Goal: Use online tool/utility: Utilize a website feature to perform a specific function

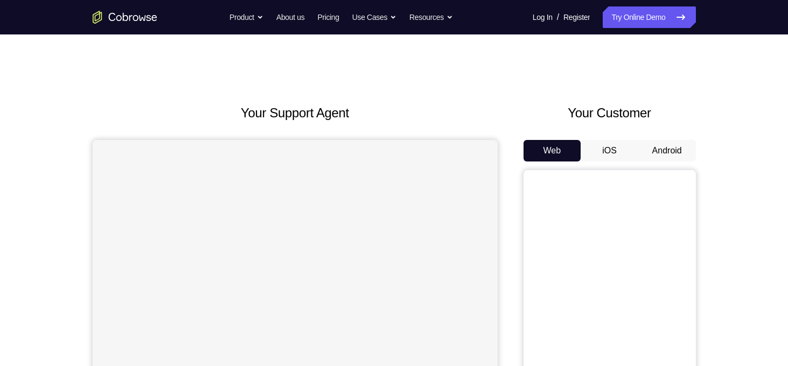
click at [663, 157] on button "Android" at bounding box center [667, 151] width 58 height 22
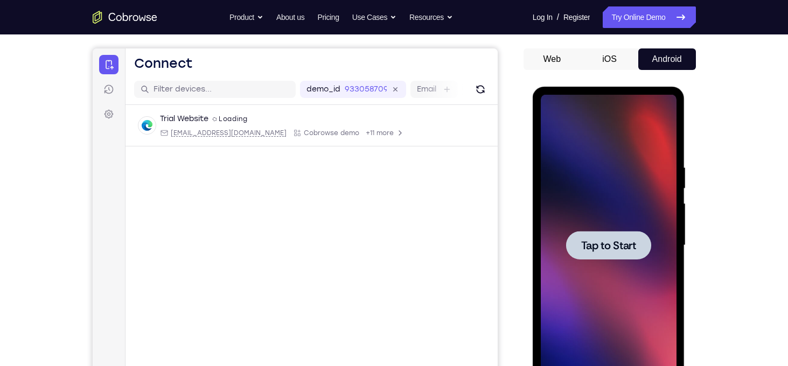
click at [627, 240] on span "Tap to Start" at bounding box center [608, 245] width 55 height 11
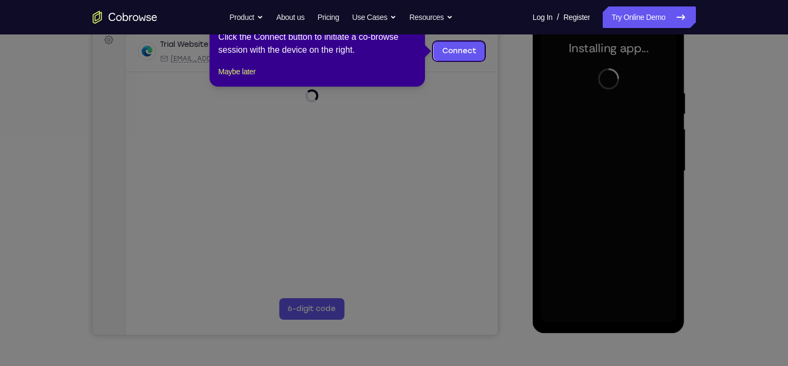
scroll to position [167, 0]
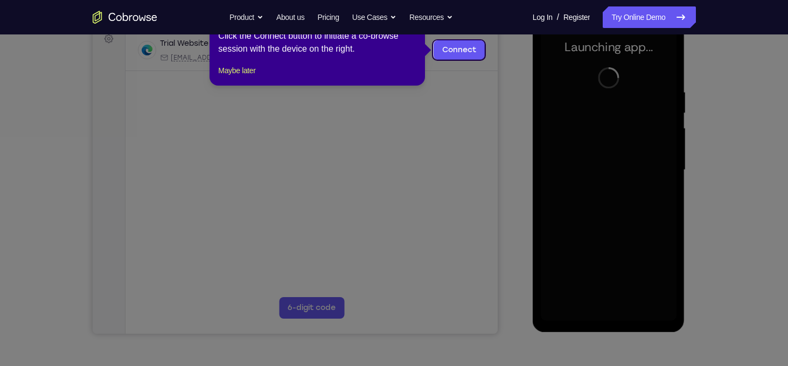
click at [704, 245] on icon at bounding box center [398, 183] width 796 height 366
click at [443, 241] on icon at bounding box center [398, 183] width 796 height 366
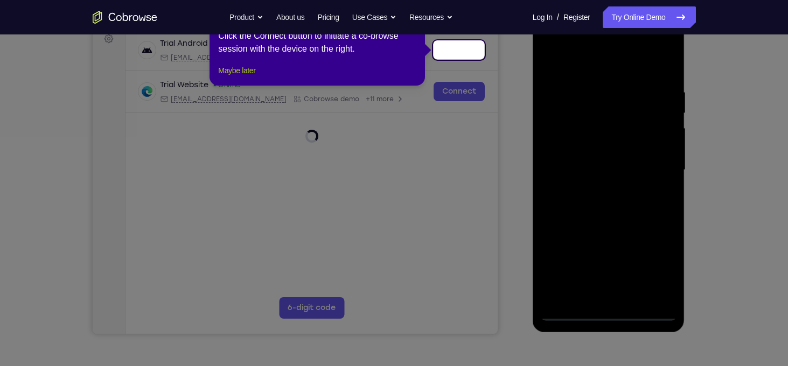
click at [251, 77] on button "Maybe later" at bounding box center [236, 70] width 37 height 13
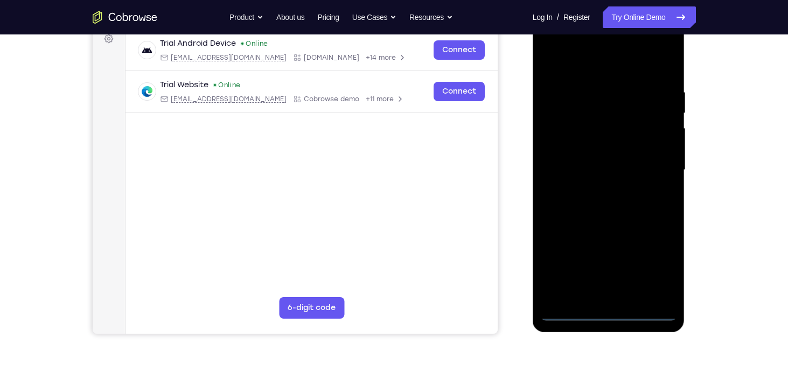
click at [611, 316] on div at bounding box center [609, 170] width 136 height 302
click at [656, 265] on div at bounding box center [609, 170] width 136 height 302
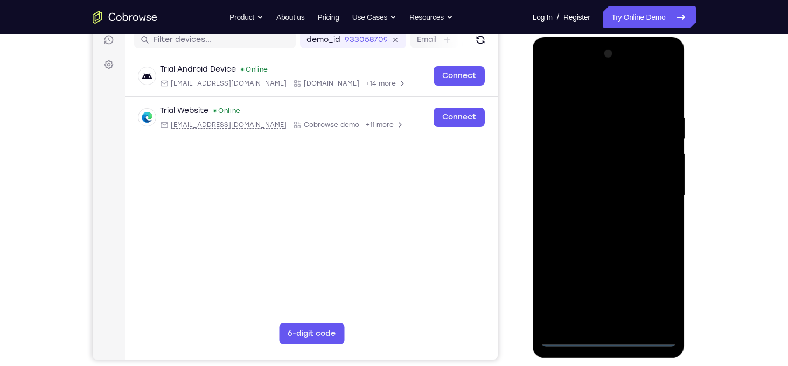
scroll to position [139, 0]
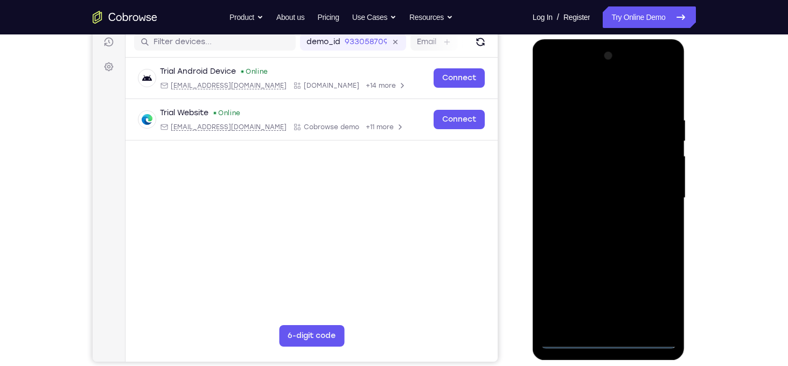
click at [584, 91] on div at bounding box center [609, 198] width 136 height 302
click at [657, 185] on div at bounding box center [609, 198] width 136 height 302
drag, startPoint x: 596, startPoint y: 217, endPoint x: 578, endPoint y: 176, distance: 45.1
click at [578, 176] on div at bounding box center [609, 198] width 136 height 302
click at [578, 148] on div at bounding box center [609, 198] width 136 height 302
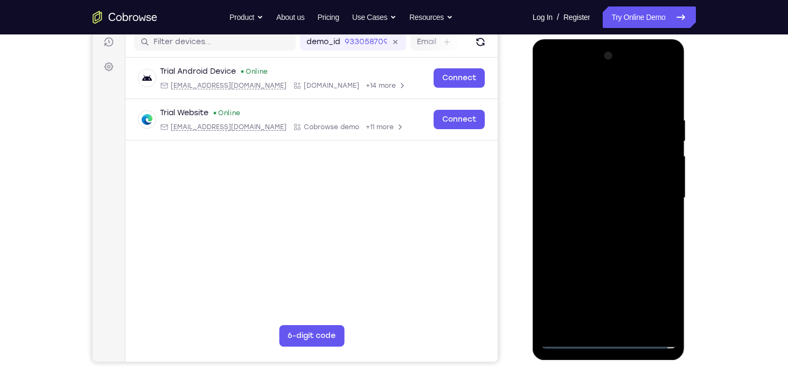
click at [572, 179] on div at bounding box center [609, 198] width 136 height 302
click at [664, 175] on div at bounding box center [609, 198] width 136 height 302
click at [623, 197] on div at bounding box center [609, 198] width 136 height 302
click at [623, 240] on div at bounding box center [609, 198] width 136 height 302
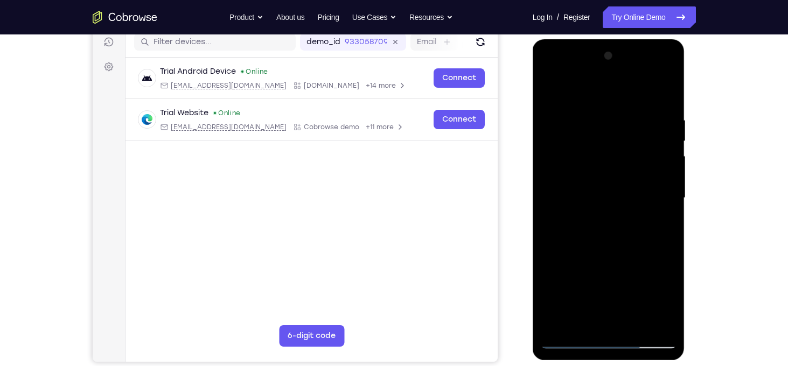
click at [594, 119] on div at bounding box center [609, 198] width 136 height 302
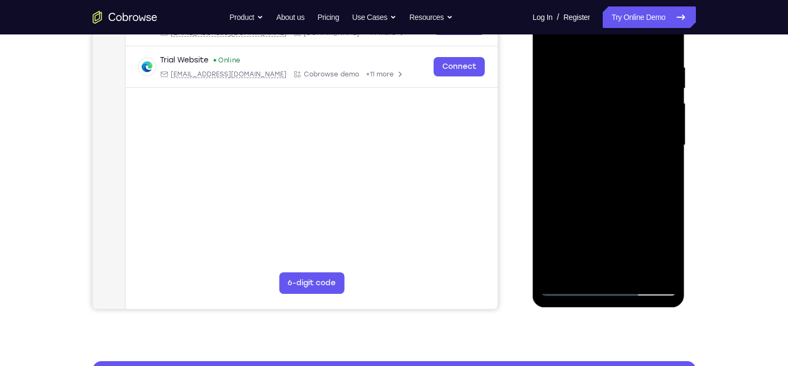
scroll to position [192, 0]
click at [615, 179] on div at bounding box center [609, 146] width 136 height 302
click at [614, 125] on div at bounding box center [609, 146] width 136 height 302
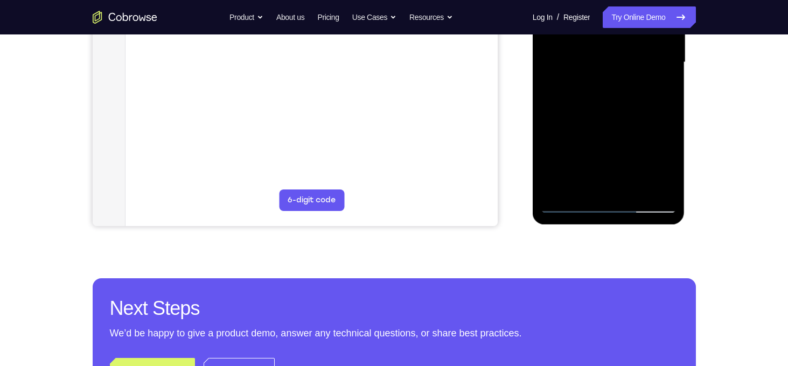
scroll to position [275, 0]
drag, startPoint x: 614, startPoint y: 41, endPoint x: 590, endPoint y: 47, distance: 23.9
click at [590, 47] on div at bounding box center [609, 62] width 136 height 302
drag, startPoint x: 608, startPoint y: 73, endPoint x: 626, endPoint y: 163, distance: 91.7
click at [626, 163] on div at bounding box center [609, 62] width 136 height 302
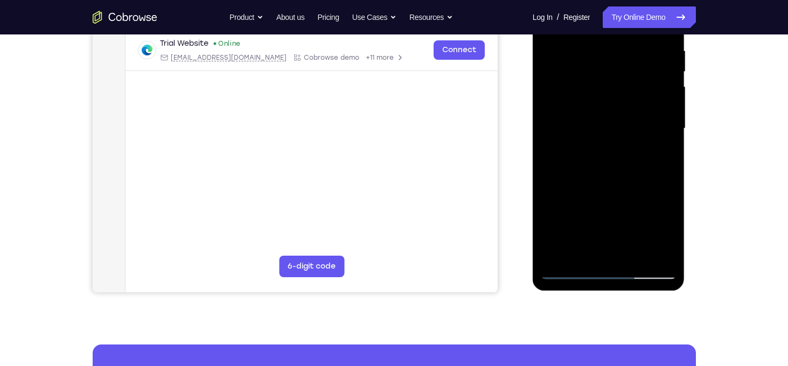
scroll to position [207, 0]
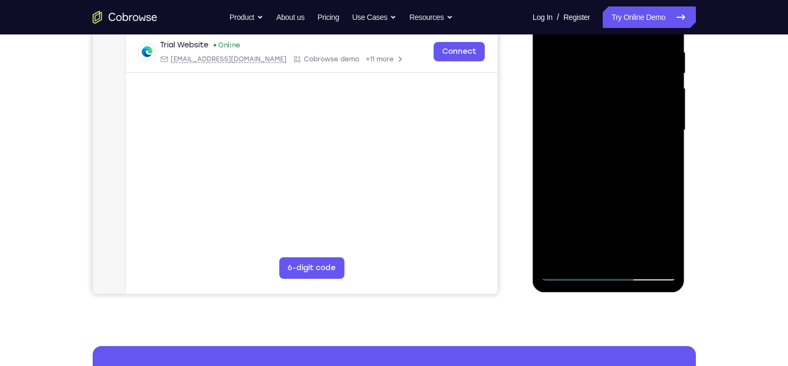
drag, startPoint x: 636, startPoint y: 193, endPoint x: 630, endPoint y: 77, distance: 116.0
drag, startPoint x: 630, startPoint y: 77, endPoint x: 638, endPoint y: 187, distance: 110.2
click at [638, 187] on div at bounding box center [609, 131] width 136 height 302
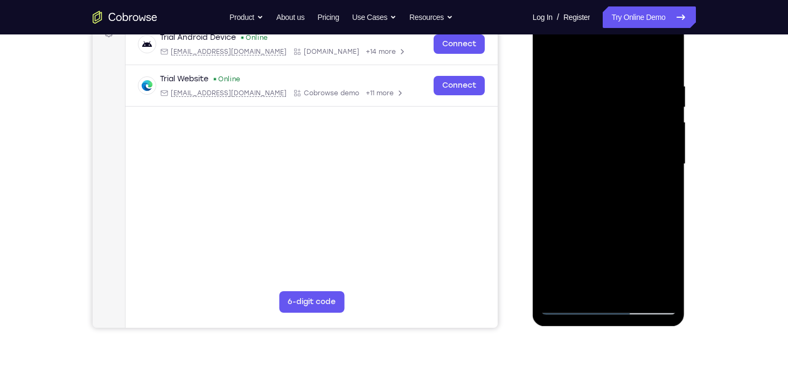
scroll to position [172, 0]
click at [552, 55] on div at bounding box center [609, 165] width 136 height 302
click at [664, 62] on div at bounding box center [609, 165] width 136 height 302
click at [672, 60] on div at bounding box center [609, 165] width 136 height 302
click at [584, 116] on div at bounding box center [609, 165] width 136 height 302
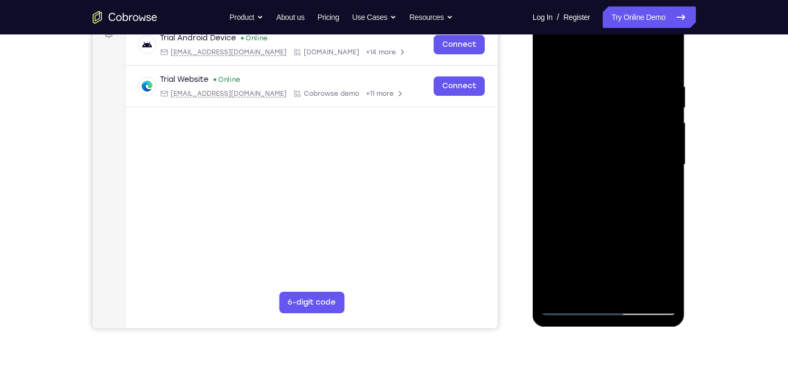
click at [554, 56] on div at bounding box center [609, 165] width 136 height 302
drag, startPoint x: 637, startPoint y: 88, endPoint x: 546, endPoint y: 103, distance: 92.2
click at [546, 103] on div at bounding box center [609, 165] width 136 height 302
click at [568, 75] on div at bounding box center [609, 165] width 136 height 302
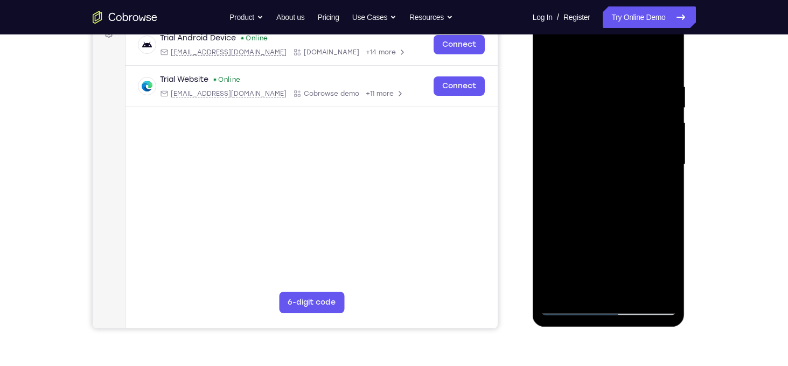
click at [666, 59] on div at bounding box center [609, 165] width 136 height 302
click at [596, 77] on div at bounding box center [609, 165] width 136 height 302
click at [666, 59] on div at bounding box center [609, 165] width 136 height 302
drag, startPoint x: 662, startPoint y: 87, endPoint x: 578, endPoint y: 108, distance: 86.6
click at [578, 108] on div at bounding box center [609, 165] width 136 height 302
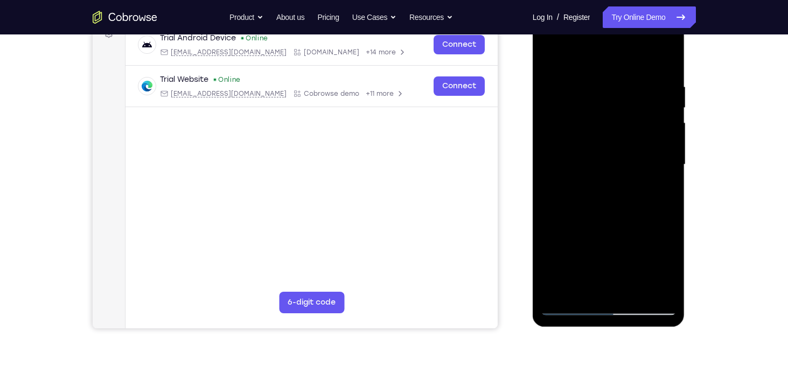
click at [588, 79] on div at bounding box center [609, 165] width 136 height 302
click at [664, 57] on div at bounding box center [609, 165] width 136 height 302
drag, startPoint x: 662, startPoint y: 74, endPoint x: 565, endPoint y: 93, distance: 98.8
click at [565, 93] on div at bounding box center [609, 165] width 136 height 302
drag, startPoint x: 629, startPoint y: 168, endPoint x: 629, endPoint y: 81, distance: 86.2
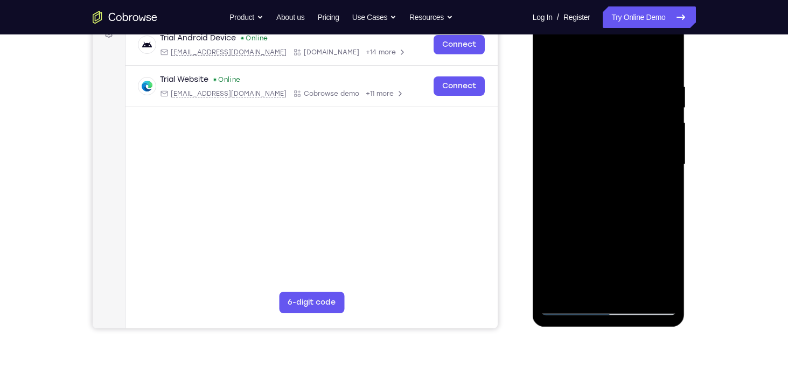
click at [629, 81] on div at bounding box center [609, 165] width 136 height 302
drag, startPoint x: 636, startPoint y: 108, endPoint x: 639, endPoint y: 87, distance: 21.3
click at [639, 87] on div at bounding box center [609, 165] width 136 height 302
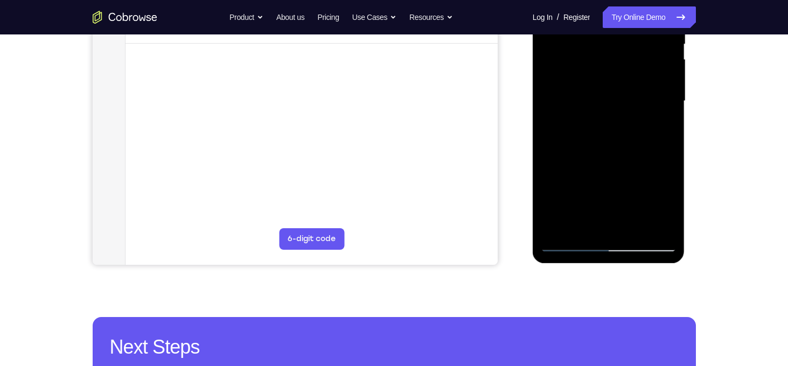
scroll to position [240, 0]
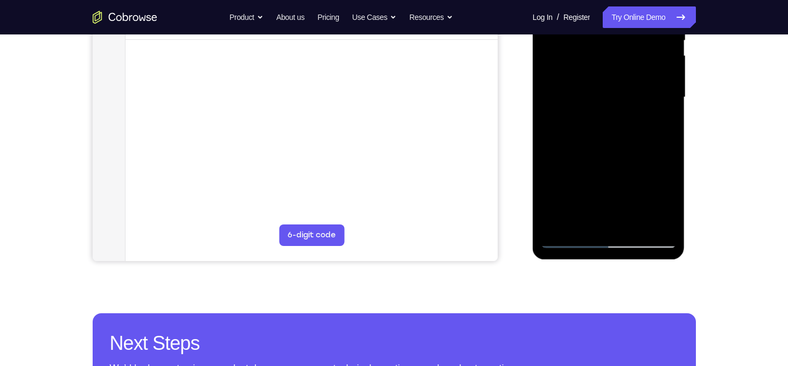
click at [638, 221] on div at bounding box center [609, 98] width 136 height 302
click at [617, 157] on div at bounding box center [609, 98] width 136 height 302
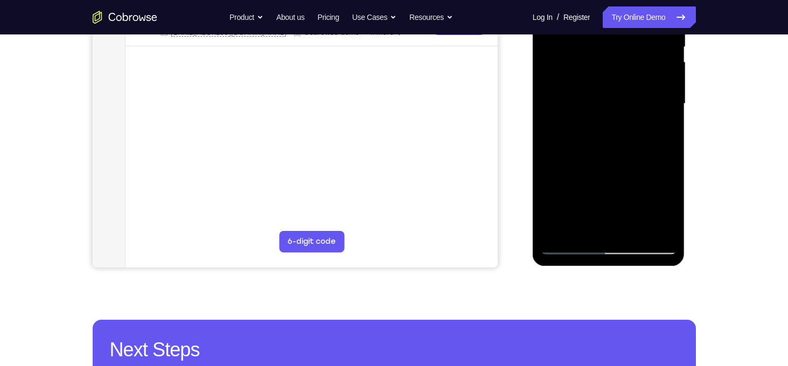
scroll to position [231, 0]
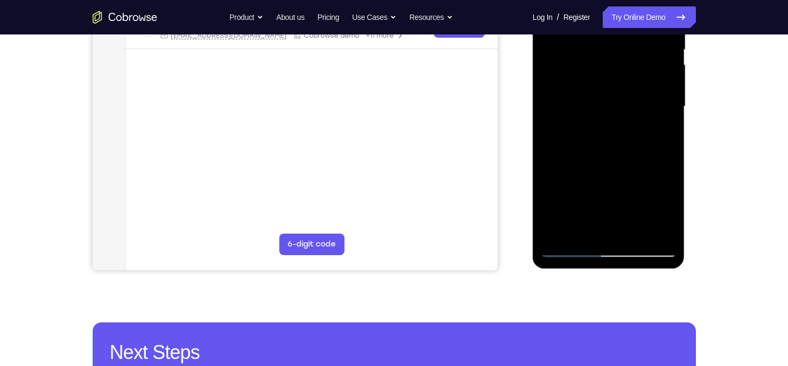
click at [626, 124] on div at bounding box center [609, 107] width 136 height 302
click at [584, 223] on div at bounding box center [609, 107] width 136 height 302
click at [657, 130] on div at bounding box center [609, 107] width 136 height 302
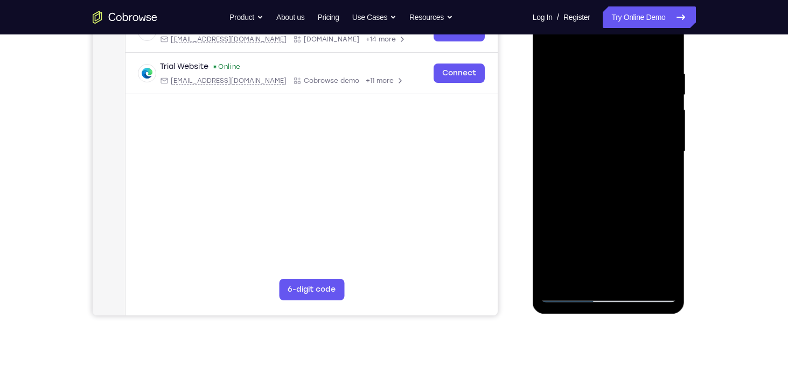
scroll to position [182, 0]
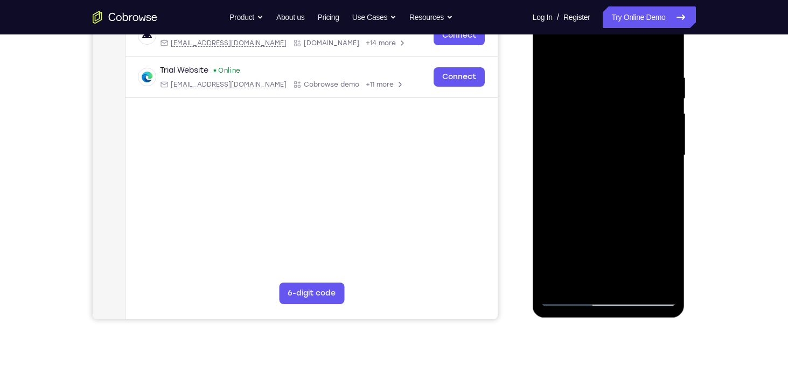
click at [551, 57] on div at bounding box center [609, 156] width 136 height 302
click at [554, 53] on div at bounding box center [609, 156] width 136 height 302
click at [638, 155] on div at bounding box center [609, 156] width 136 height 302
click at [603, 272] on div at bounding box center [609, 156] width 136 height 302
click at [553, 55] on div at bounding box center [609, 156] width 136 height 302
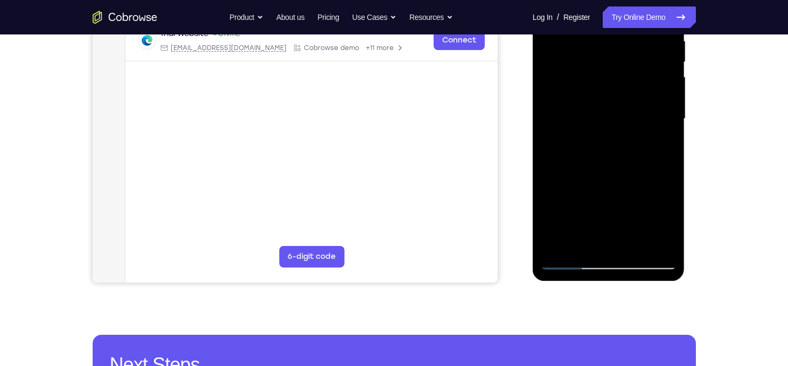
scroll to position [186, 0]
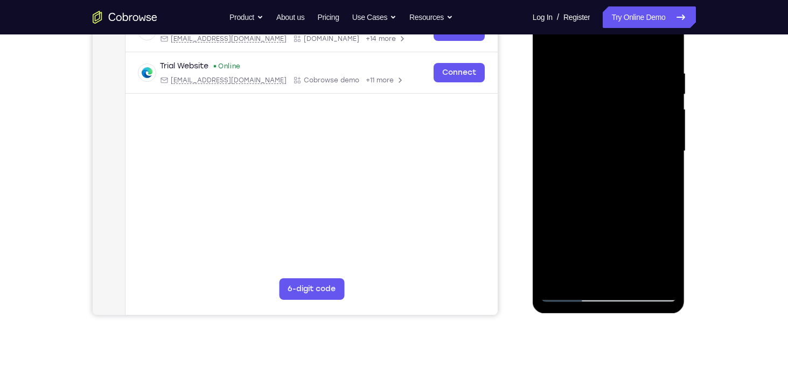
click at [754, 137] on div "Your Support Agent Your Customer Web iOS Android Next Steps We’d be happy to gi…" at bounding box center [394, 204] width 788 height 711
click at [551, 41] on div at bounding box center [609, 152] width 136 height 302
drag, startPoint x: 596, startPoint y: 161, endPoint x: 607, endPoint y: 38, distance: 123.3
click at [607, 38] on div at bounding box center [609, 152] width 136 height 302
drag, startPoint x: 634, startPoint y: 178, endPoint x: 644, endPoint y: 57, distance: 122.2
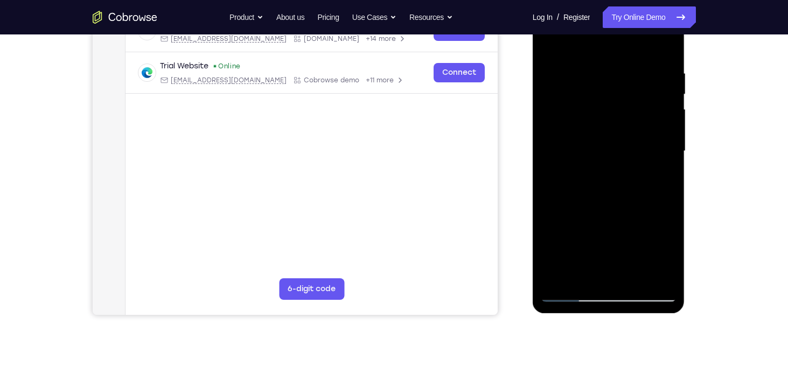
click at [644, 57] on div at bounding box center [609, 152] width 136 height 302
drag, startPoint x: 654, startPoint y: 166, endPoint x: 660, endPoint y: 104, distance: 62.8
click at [660, 104] on div at bounding box center [609, 152] width 136 height 302
drag, startPoint x: 656, startPoint y: 176, endPoint x: 677, endPoint y: 69, distance: 108.1
click at [677, 69] on div at bounding box center [609, 152] width 152 height 321
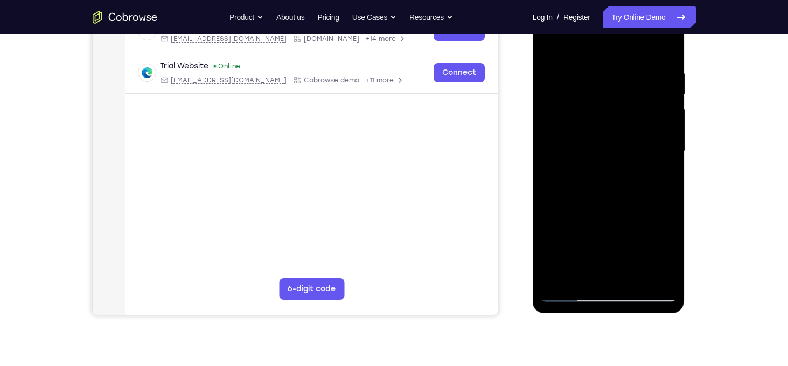
drag, startPoint x: 634, startPoint y: 166, endPoint x: 639, endPoint y: 54, distance: 112.8
click at [639, 54] on div at bounding box center [609, 152] width 136 height 302
drag, startPoint x: 638, startPoint y: 162, endPoint x: 643, endPoint y: 41, distance: 120.2
click at [643, 41] on div at bounding box center [609, 152] width 136 height 302
drag, startPoint x: 640, startPoint y: 108, endPoint x: 629, endPoint y: 3, distance: 105.6
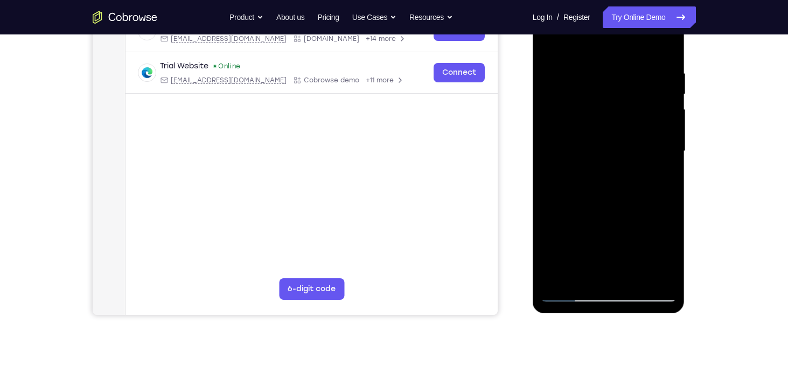
drag, startPoint x: 629, startPoint y: 3, endPoint x: 592, endPoint y: 150, distance: 151.2
click at [592, 150] on div at bounding box center [609, 152] width 136 height 302
click at [628, 240] on div at bounding box center [609, 152] width 136 height 302
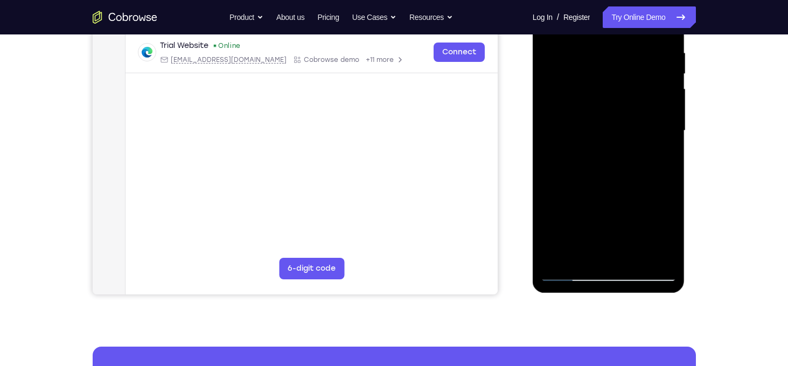
scroll to position [207, 0]
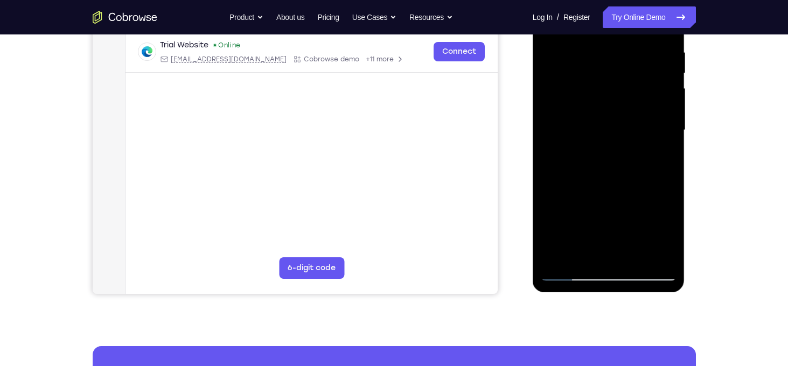
drag, startPoint x: 627, startPoint y: 227, endPoint x: 611, endPoint y: 170, distance: 59.6
drag, startPoint x: 611, startPoint y: 170, endPoint x: 594, endPoint y: 180, distance: 20.3
click at [594, 180] on div at bounding box center [609, 131] width 136 height 302
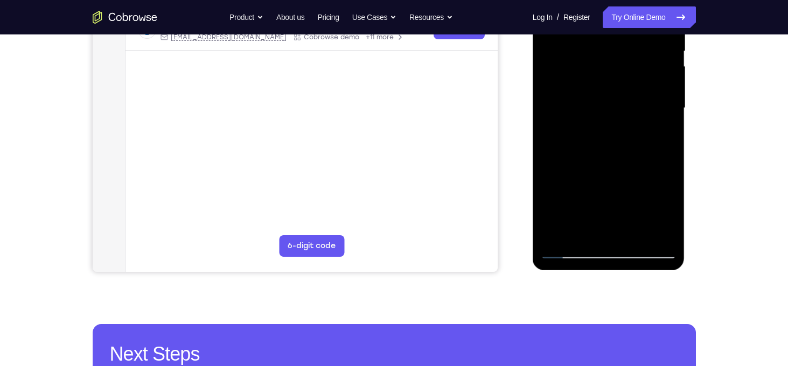
scroll to position [230, 0]
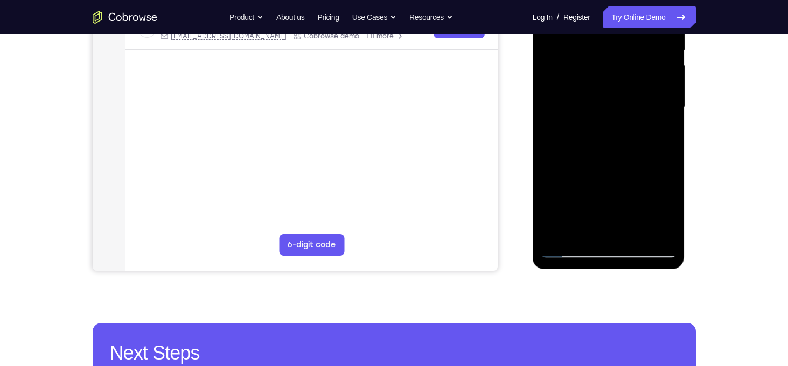
drag, startPoint x: 657, startPoint y: 190, endPoint x: 656, endPoint y: 150, distance: 39.9
click at [656, 150] on div at bounding box center [609, 107] width 136 height 302
drag, startPoint x: 663, startPoint y: 177, endPoint x: 665, endPoint y: 127, distance: 50.1
click at [665, 127] on div at bounding box center [609, 107] width 136 height 302
drag, startPoint x: 643, startPoint y: 149, endPoint x: 647, endPoint y: 67, distance: 82.0
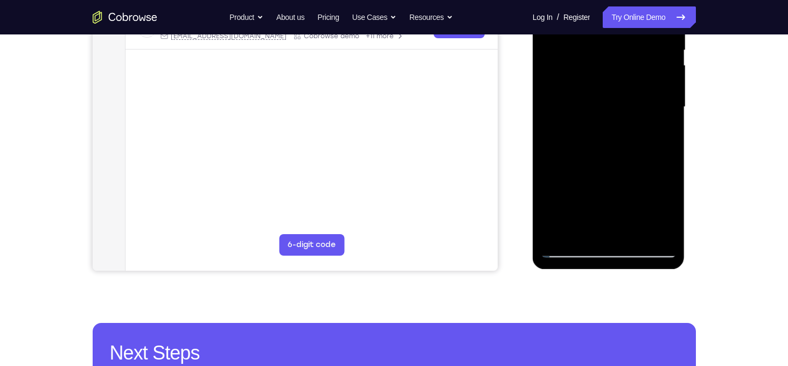
drag, startPoint x: 647, startPoint y: 67, endPoint x: 631, endPoint y: 143, distance: 77.1
click at [631, 143] on div at bounding box center [609, 107] width 136 height 302
drag, startPoint x: 658, startPoint y: 186, endPoint x: 635, endPoint y: 114, distance: 75.8
click at [635, 114] on div at bounding box center [609, 107] width 136 height 302
drag, startPoint x: 648, startPoint y: 158, endPoint x: 641, endPoint y: 86, distance: 72.0
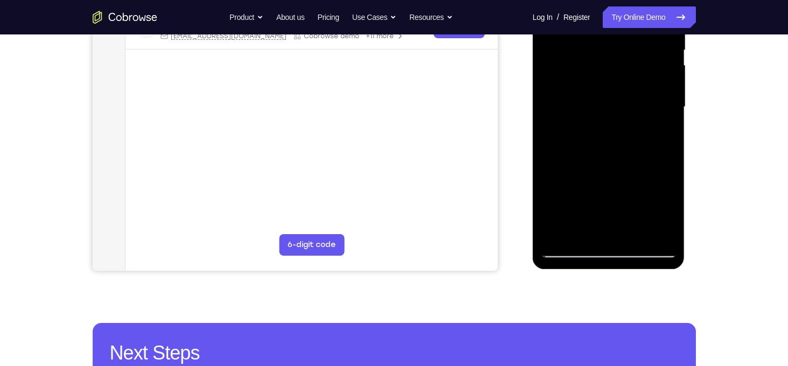
drag, startPoint x: 641, startPoint y: 86, endPoint x: 603, endPoint y: 109, distance: 44.3
click at [603, 109] on div at bounding box center [609, 107] width 136 height 302
click at [558, 145] on div at bounding box center [609, 107] width 136 height 302
drag, startPoint x: 596, startPoint y: 166, endPoint x: 593, endPoint y: 105, distance: 61.5
click at [593, 105] on div at bounding box center [609, 107] width 136 height 302
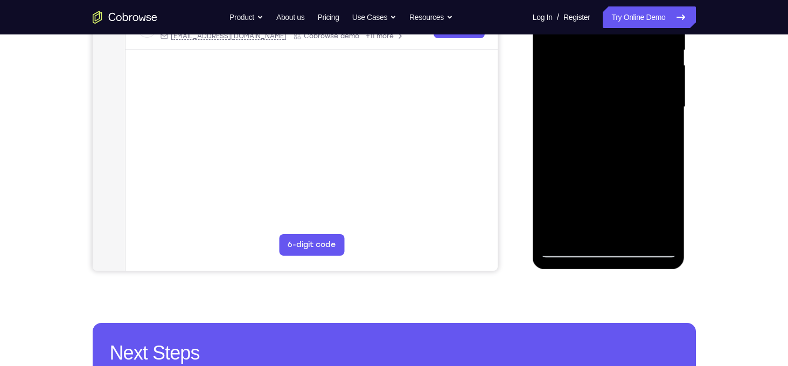
click at [593, 105] on div at bounding box center [609, 107] width 136 height 302
click at [638, 229] on div at bounding box center [609, 107] width 136 height 302
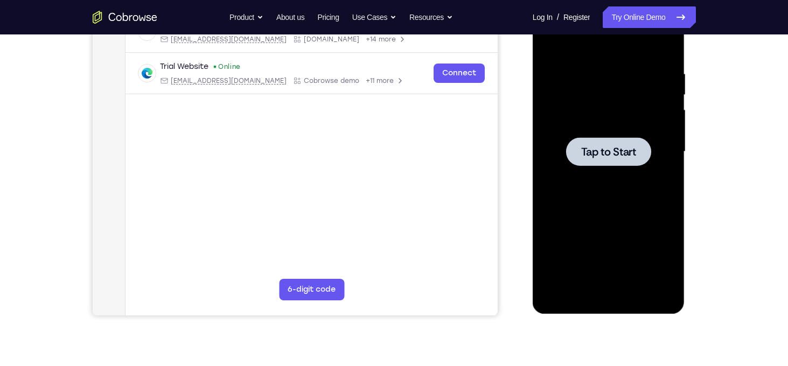
scroll to position [186, 0]
